Goal: Task Accomplishment & Management: Use online tool/utility

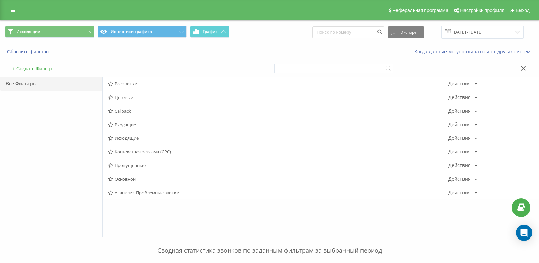
click at [123, 126] on span "Входящие" at bounding box center [278, 124] width 340 height 5
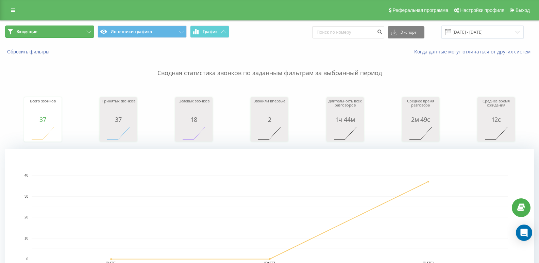
click at [75, 36] on button "Входящие" at bounding box center [49, 31] width 89 height 12
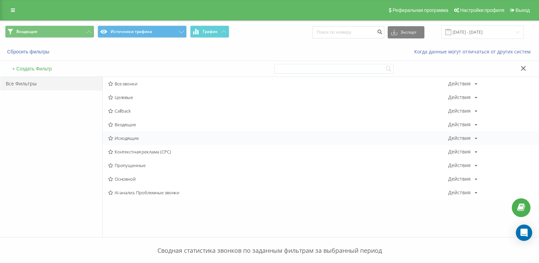
click at [117, 134] on div "Исходящие Действия Редактировать Копировать Удалить По умолчанию Поделиться" at bounding box center [321, 138] width 436 height 14
click at [117, 139] on span "Исходящие" at bounding box center [278, 138] width 340 height 5
